Goal: Information Seeking & Learning: Learn about a topic

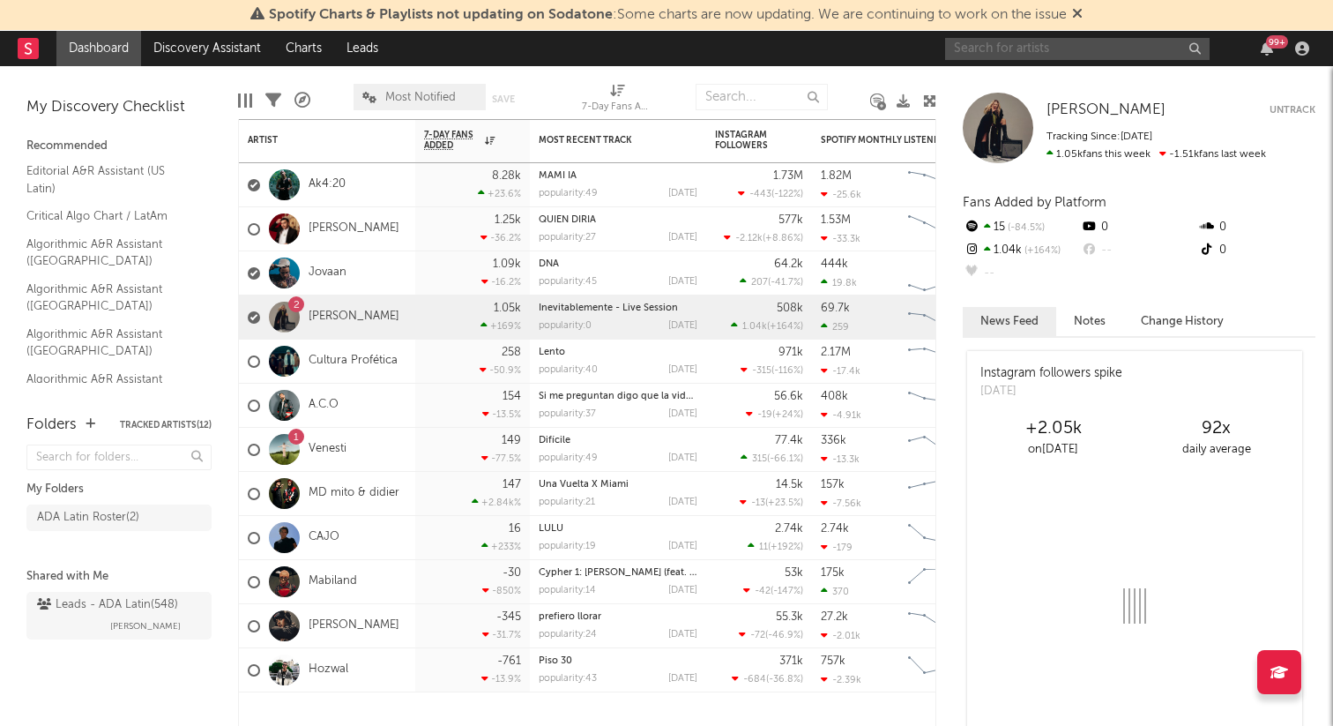
click at [1018, 44] on input "text" at bounding box center [1077, 49] width 264 height 22
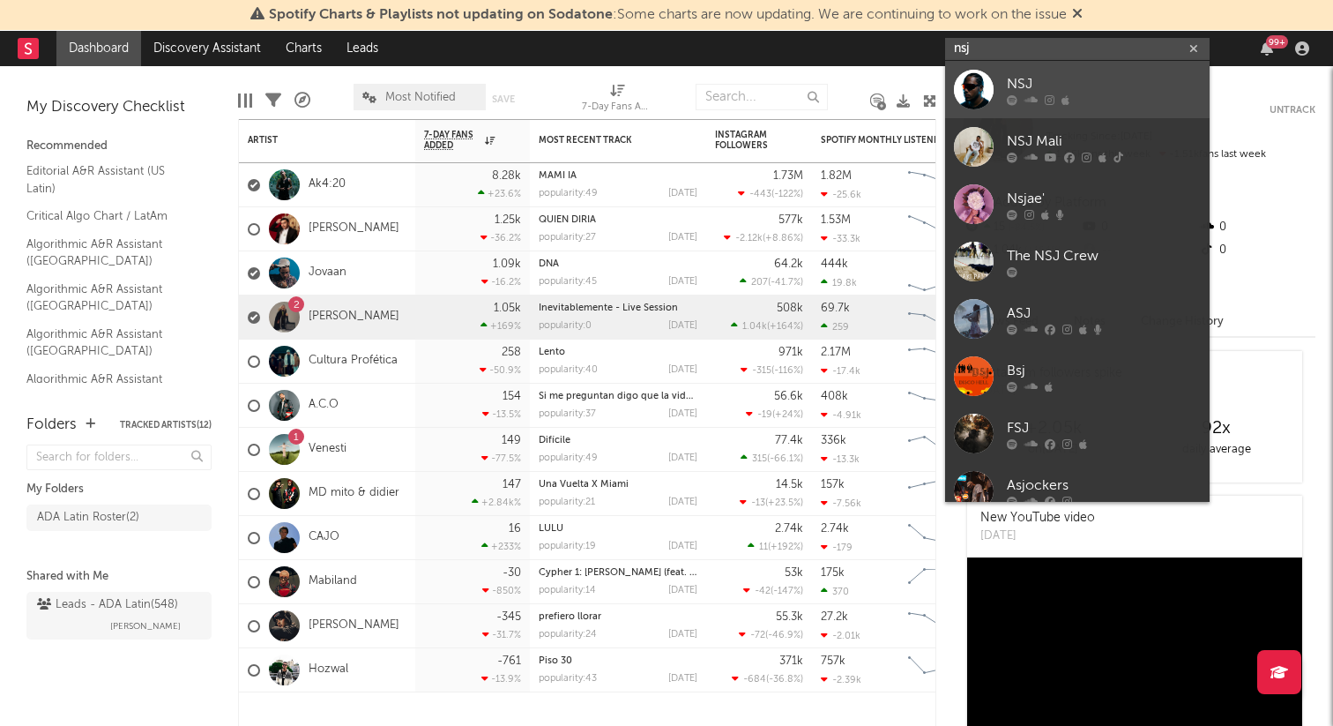
type input "nsj"
click at [1032, 75] on div "NSJ" at bounding box center [1104, 83] width 194 height 21
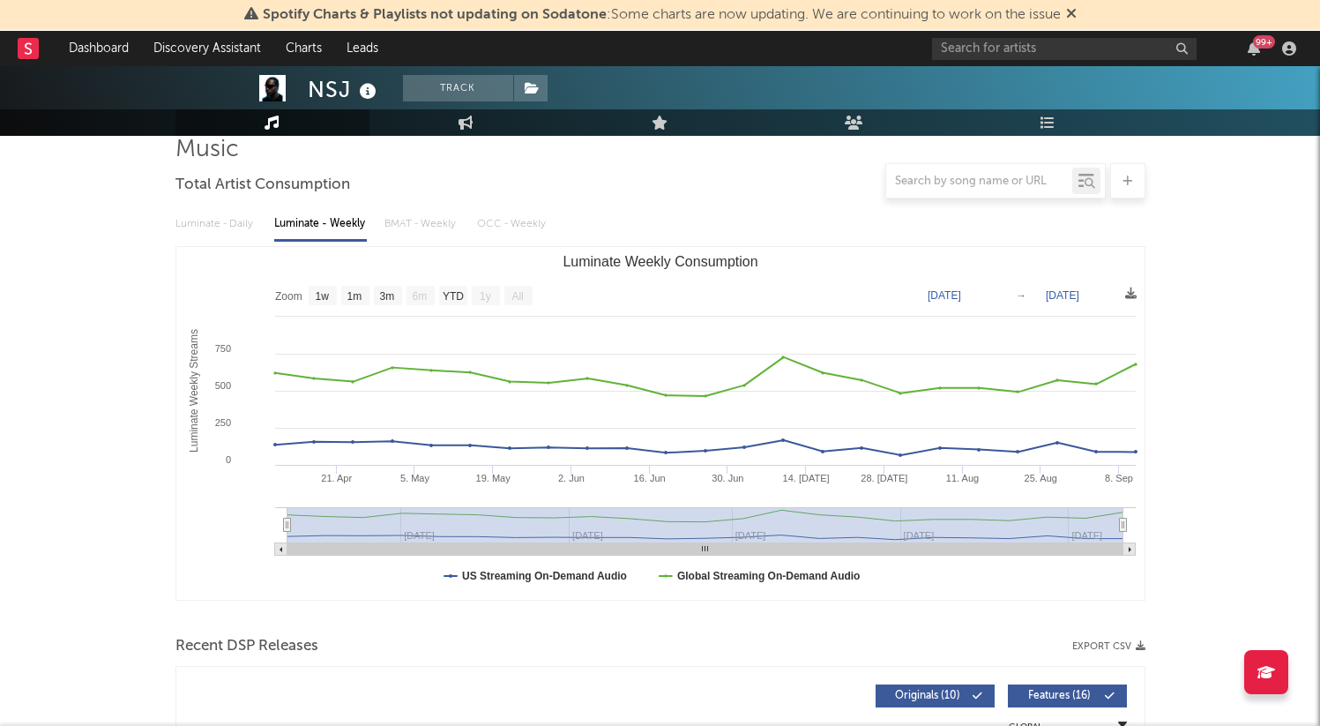
scroll to position [152, 0]
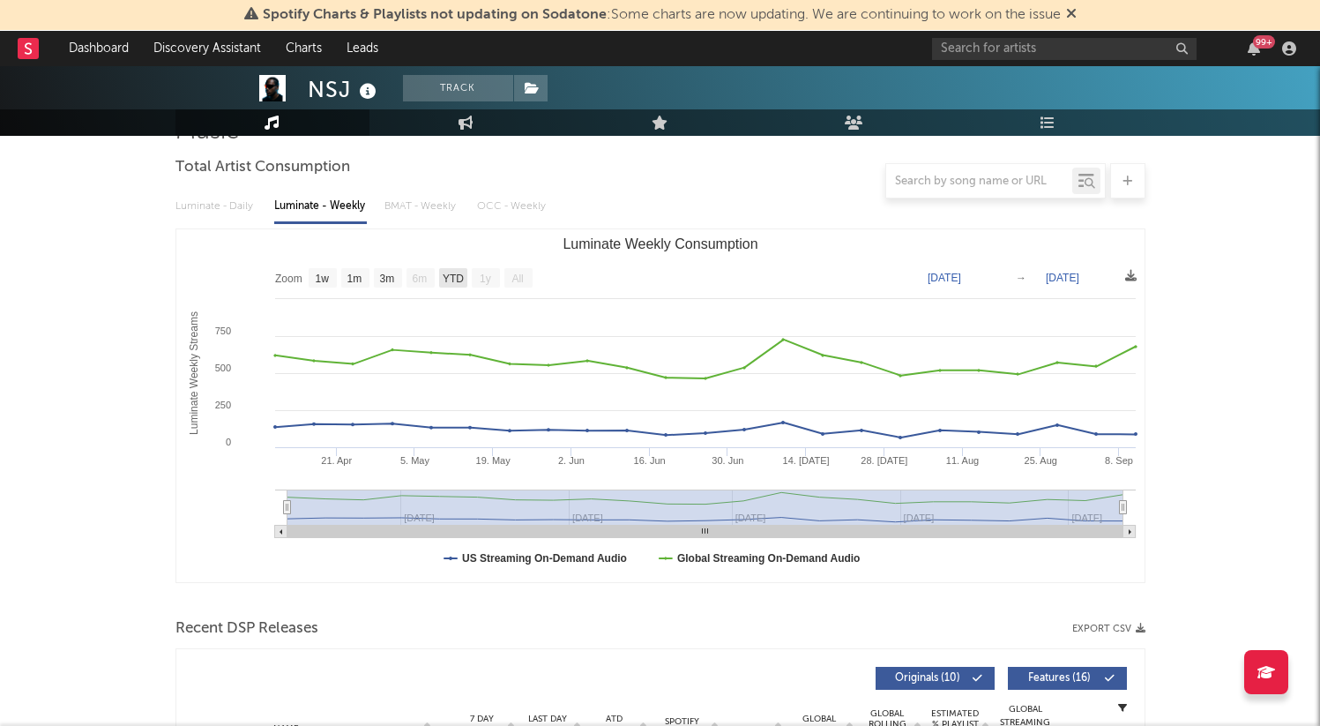
click at [454, 279] on text "YTD" at bounding box center [452, 278] width 21 height 12
click at [386, 273] on text "3m" at bounding box center [386, 278] width 15 height 12
select select "3m"
type input "2025-06-11"
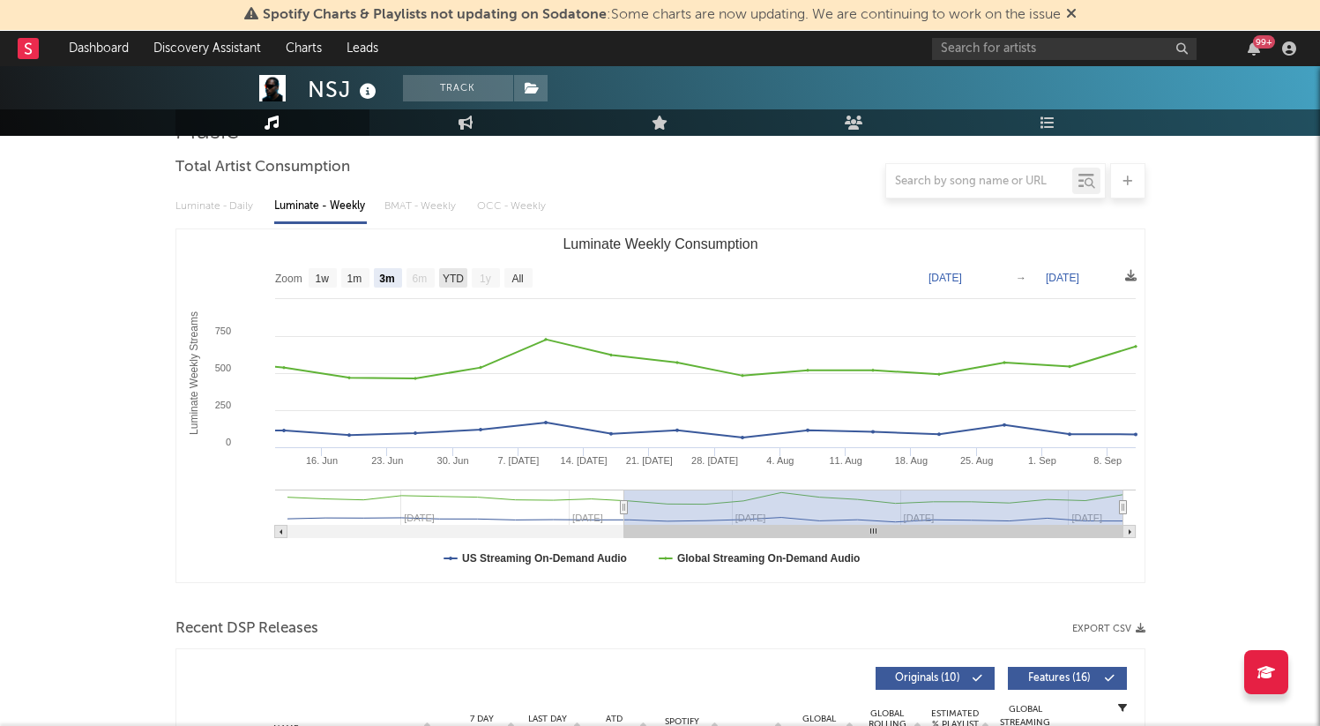
click at [454, 278] on text "YTD" at bounding box center [452, 278] width 21 height 12
select select "YTD"
type input "[DATE]"
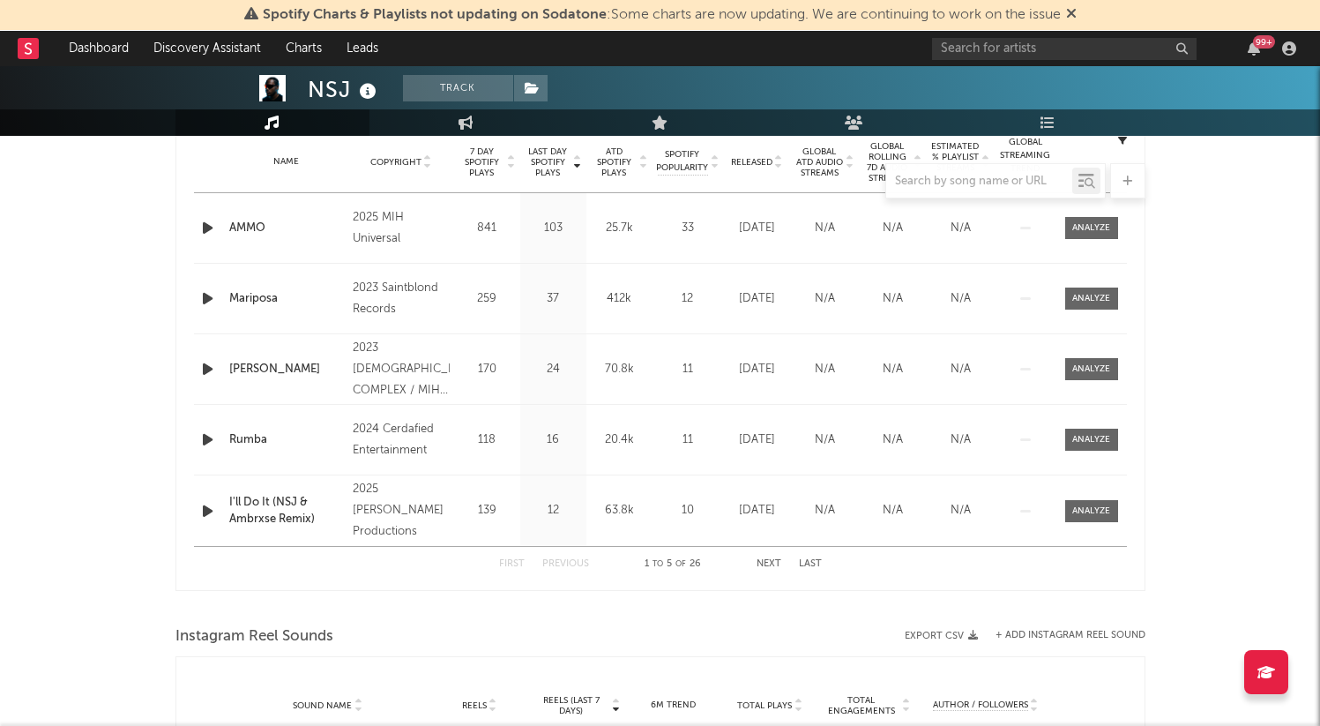
scroll to position [719, 0]
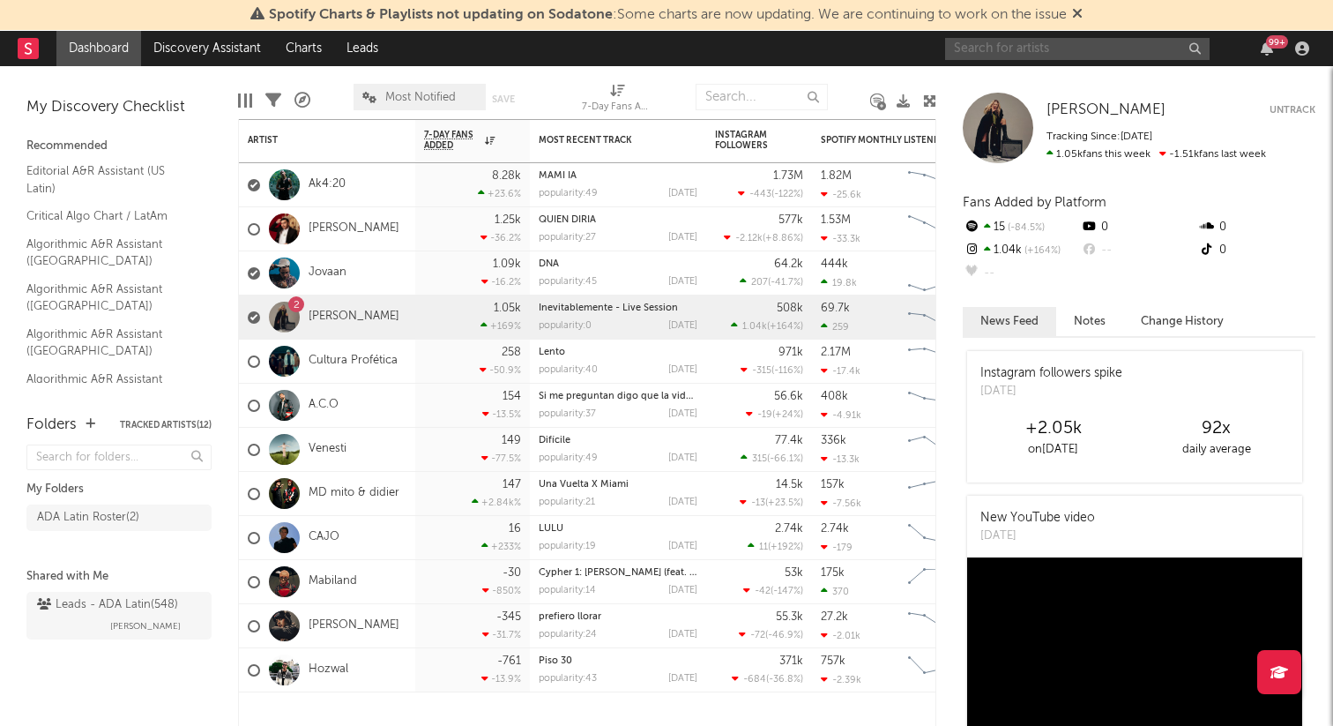
click at [1039, 53] on input "text" at bounding box center [1077, 49] width 264 height 22
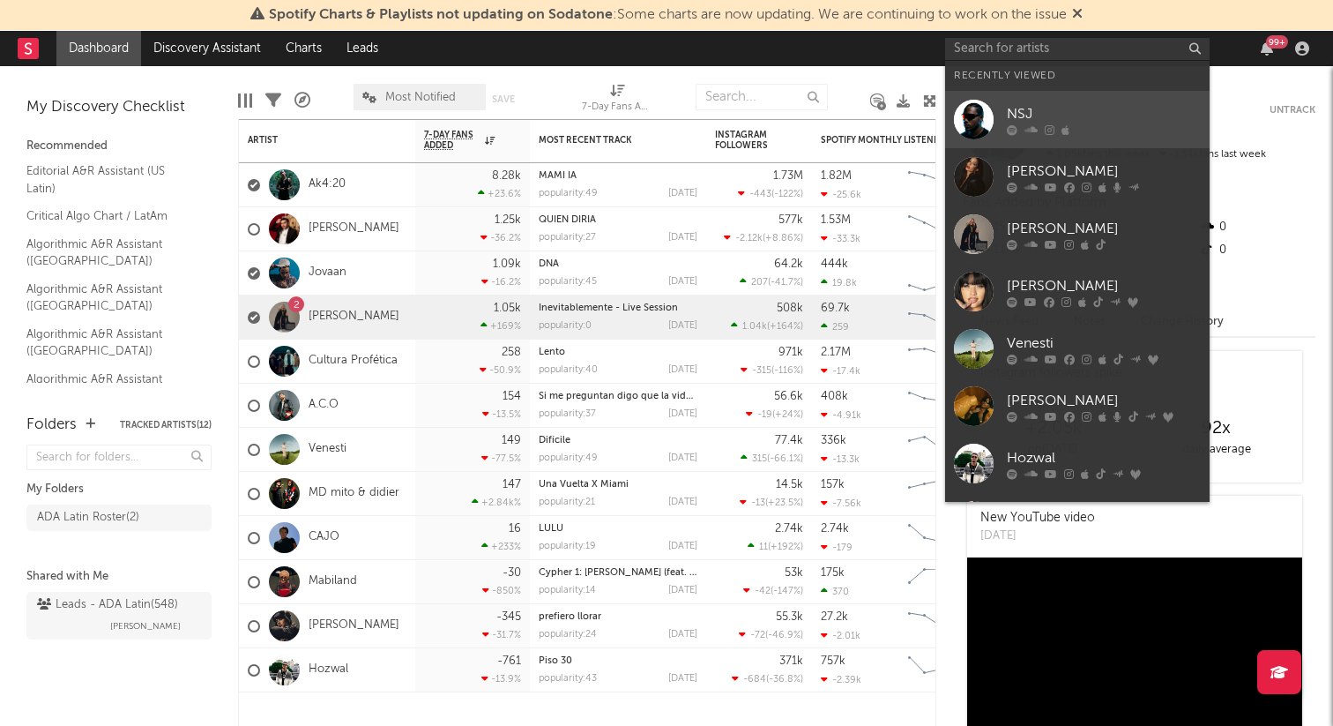
click at [1013, 107] on div "NSJ" at bounding box center [1104, 113] width 194 height 21
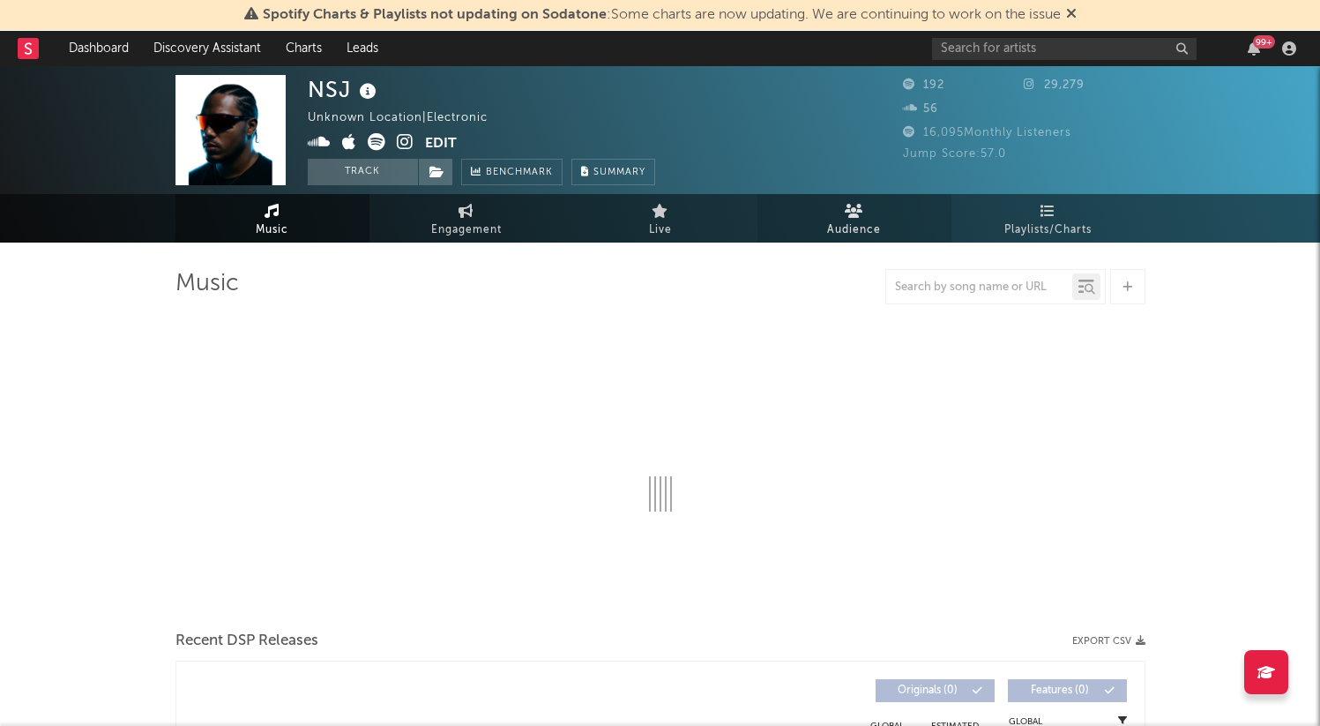
select select "1w"
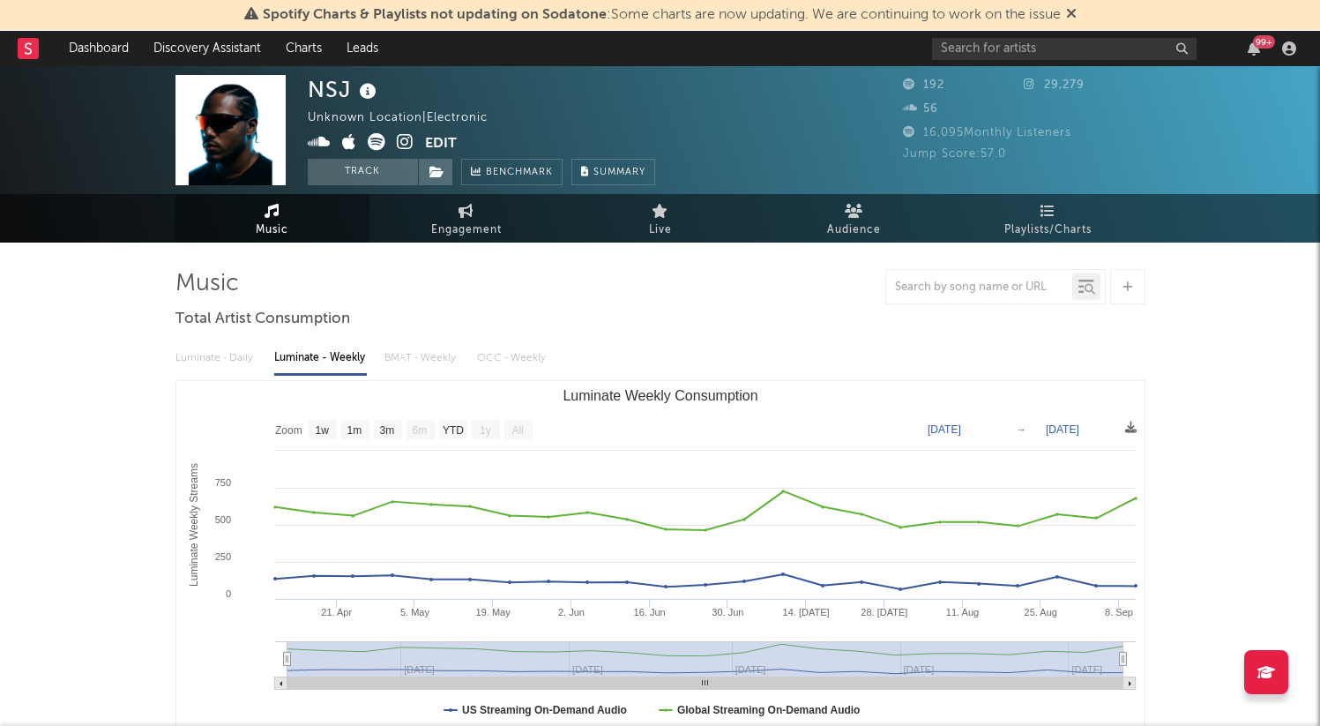
click at [905, 131] on icon at bounding box center [912, 131] width 18 height 11
click at [378, 144] on icon at bounding box center [377, 142] width 18 height 18
